Goal: Complete application form

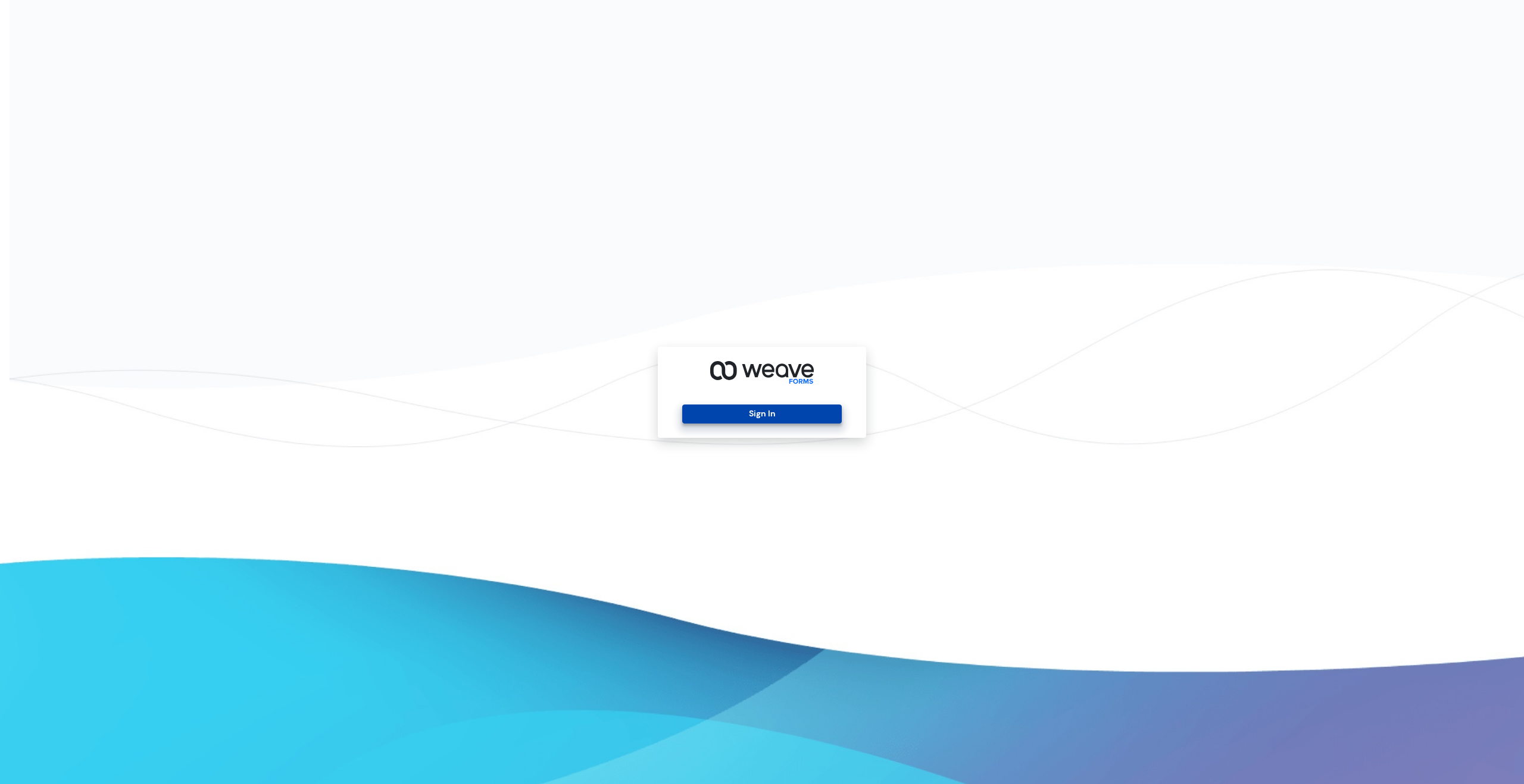
click at [744, 412] on button "Sign In" at bounding box center [762, 414] width 159 height 19
click at [706, 423] on div "Sign In" at bounding box center [762, 393] width 208 height 91
click at [704, 411] on button "Sign In" at bounding box center [762, 414] width 159 height 19
